Goal: Task Accomplishment & Management: Manage account settings

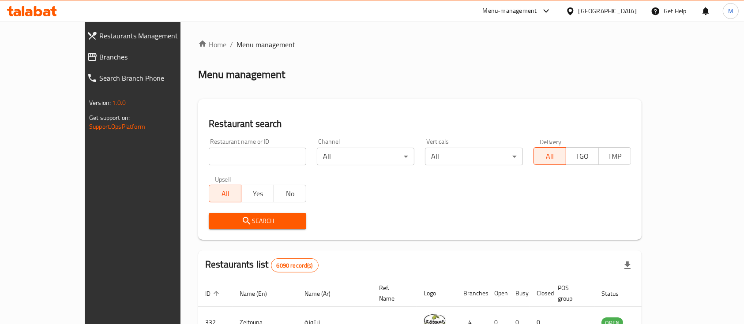
click at [625, 9] on div "[GEOGRAPHIC_DATA]" at bounding box center [607, 11] width 58 height 10
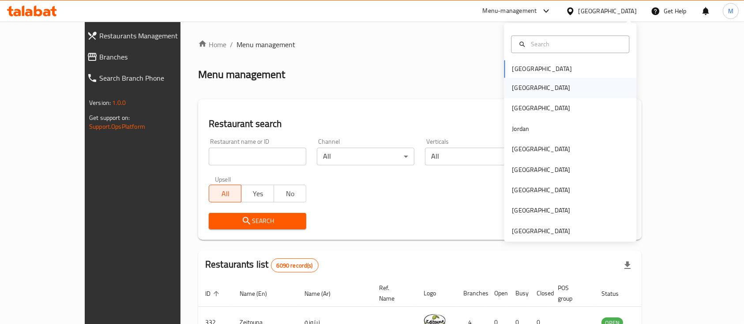
click at [524, 88] on div "[GEOGRAPHIC_DATA]" at bounding box center [541, 88] width 72 height 20
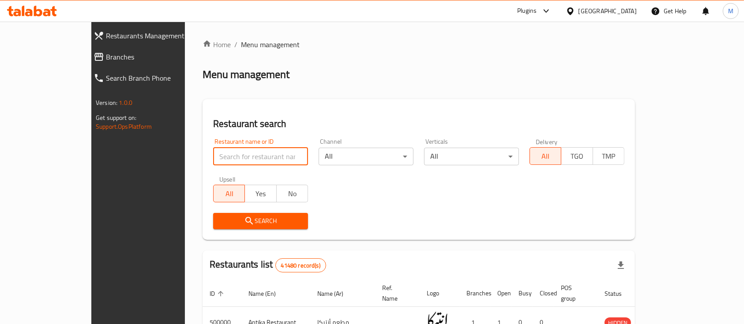
click at [213, 154] on input "search" at bounding box center [260, 157] width 95 height 18
type input "614185"
click button "Search" at bounding box center [260, 221] width 95 height 16
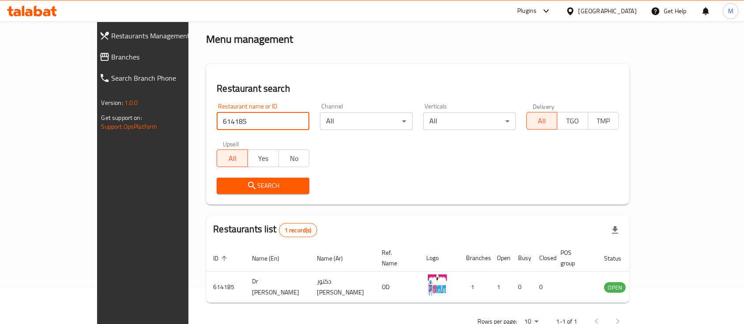
scroll to position [52, 0]
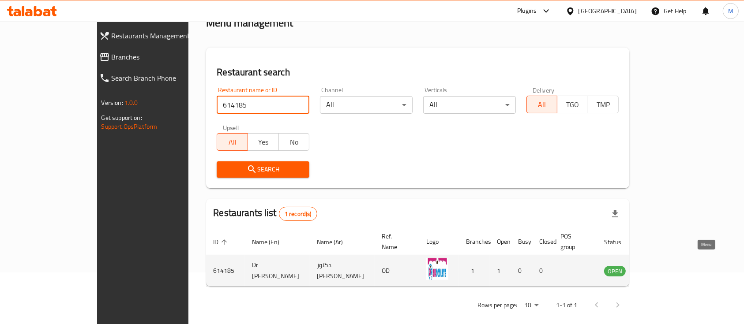
click at [661, 266] on icon "enhanced table" at bounding box center [655, 271] width 11 height 11
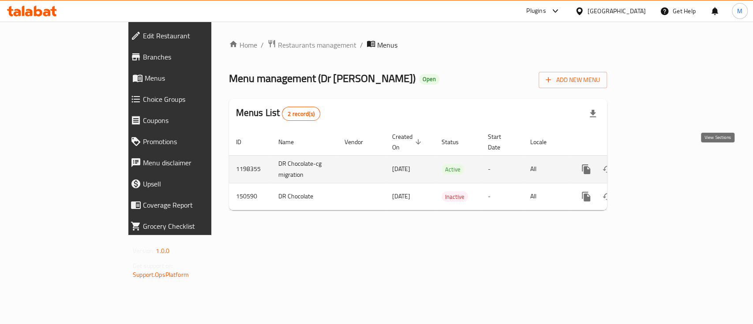
click at [655, 164] on icon "enhanced table" at bounding box center [649, 169] width 11 height 11
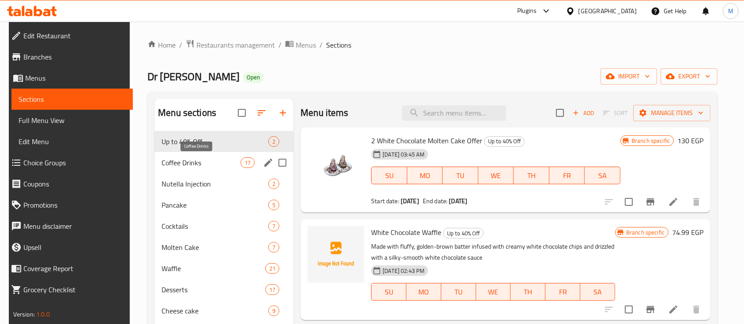
click at [204, 167] on span "Coffee Drinks" at bounding box center [200, 162] width 79 height 11
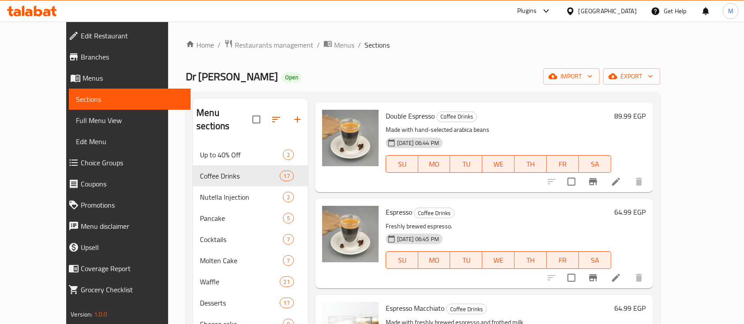
scroll to position [1059, 0]
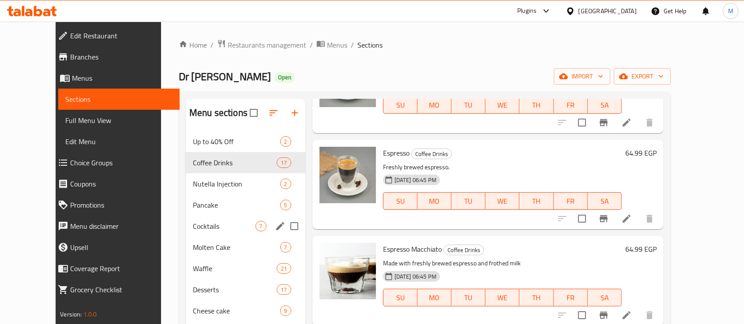
click at [197, 236] on div "Cocktails 7" at bounding box center [246, 226] width 120 height 21
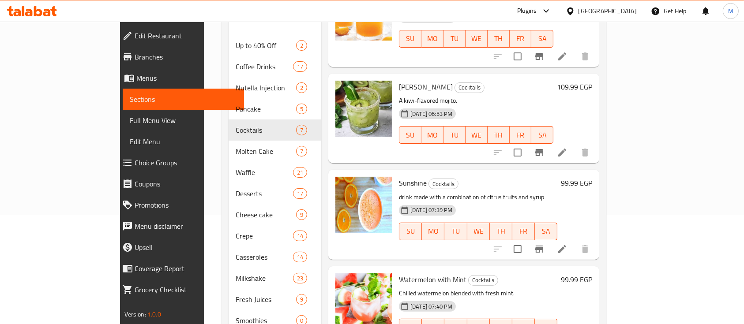
scroll to position [152, 0]
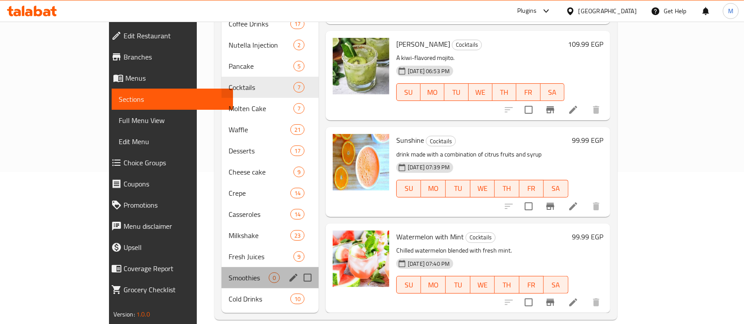
click at [221, 270] on div "Smoothies 0" at bounding box center [269, 277] width 97 height 21
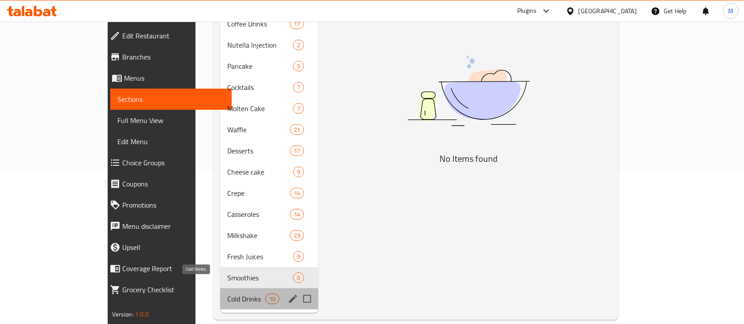
click at [227, 294] on span "Cold Drinks" at bounding box center [245, 299] width 37 height 11
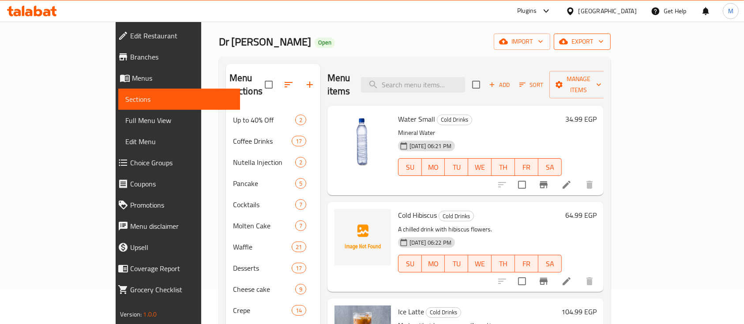
click at [605, 40] on icon "button" at bounding box center [600, 41] width 9 height 9
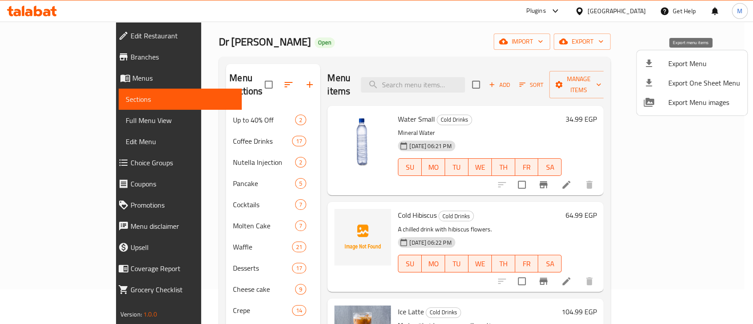
click at [682, 58] on span "Export Menu" at bounding box center [704, 63] width 72 height 11
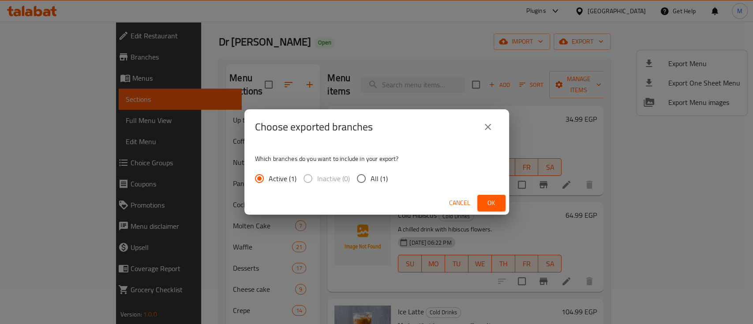
click at [481, 201] on button "Ok" at bounding box center [491, 203] width 28 height 16
